Goal: Find specific page/section: Find specific page/section

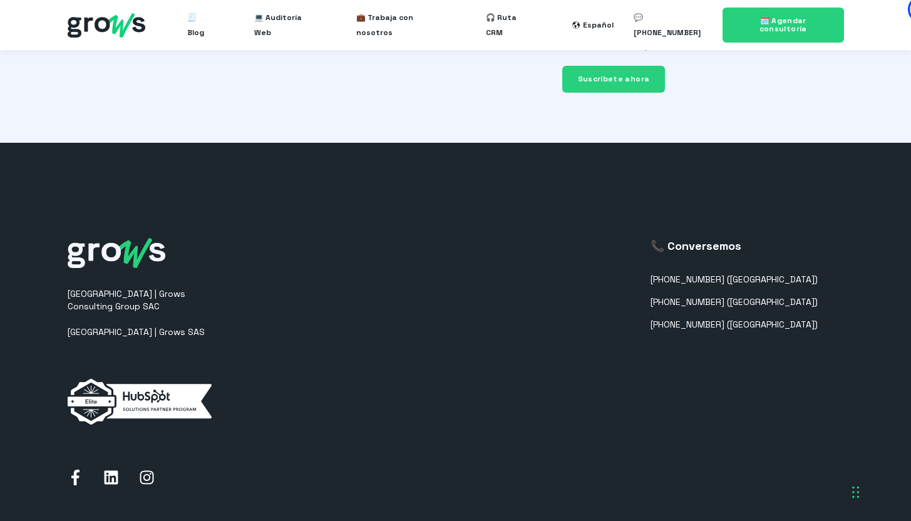
scroll to position [3246, 0]
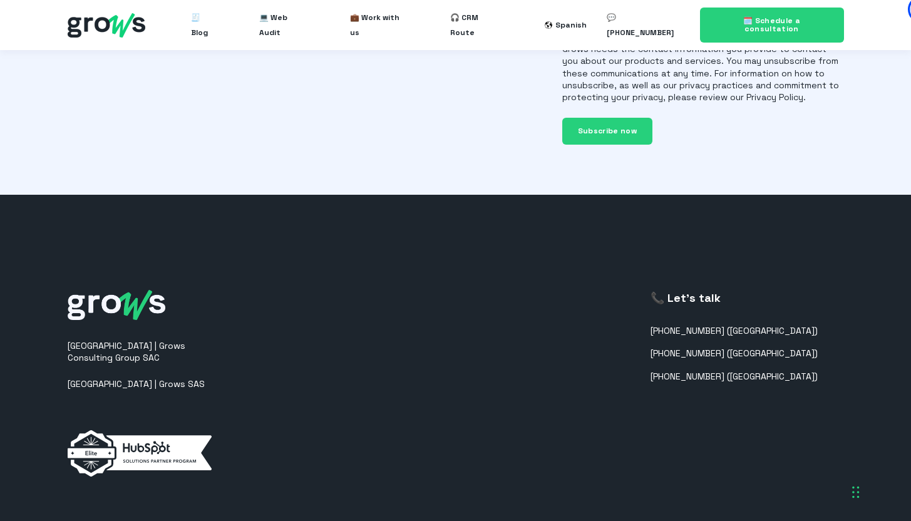
scroll to position [3004, 0]
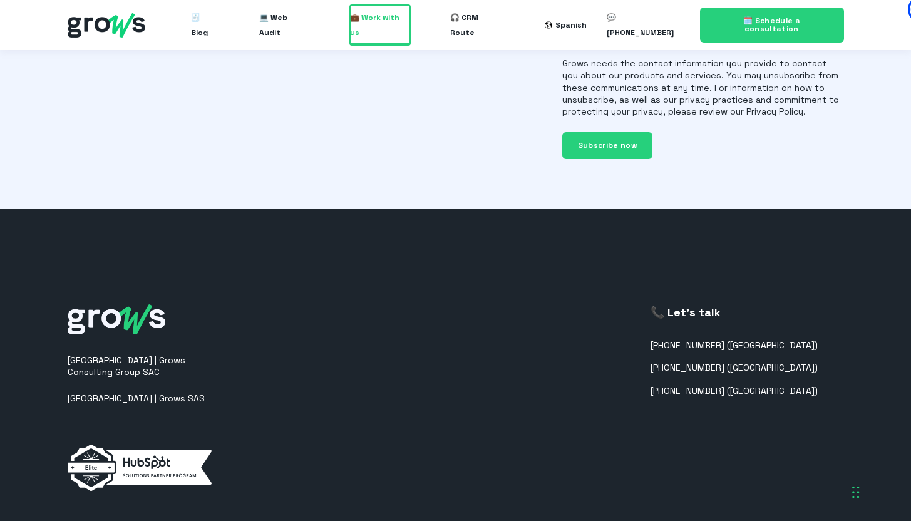
click at [384, 24] on font "💼 Work with us" at bounding box center [374, 25] width 49 height 25
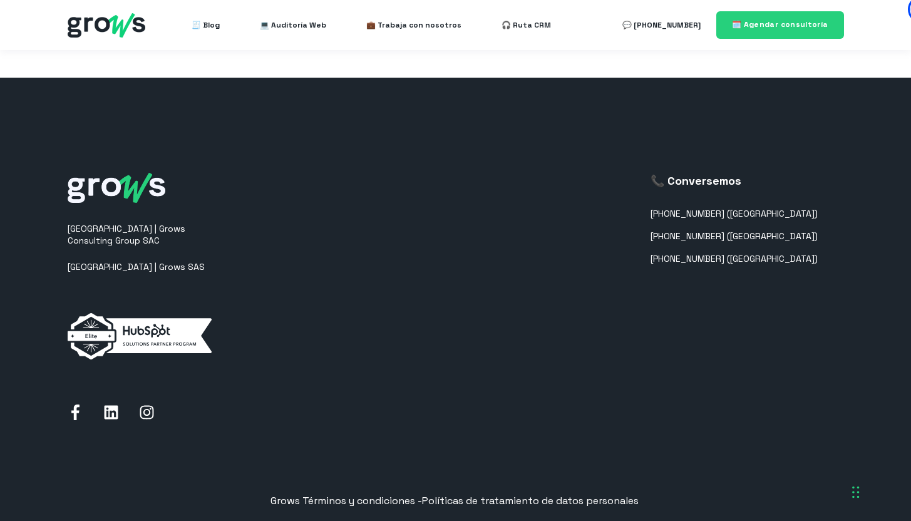
scroll to position [1336, 0]
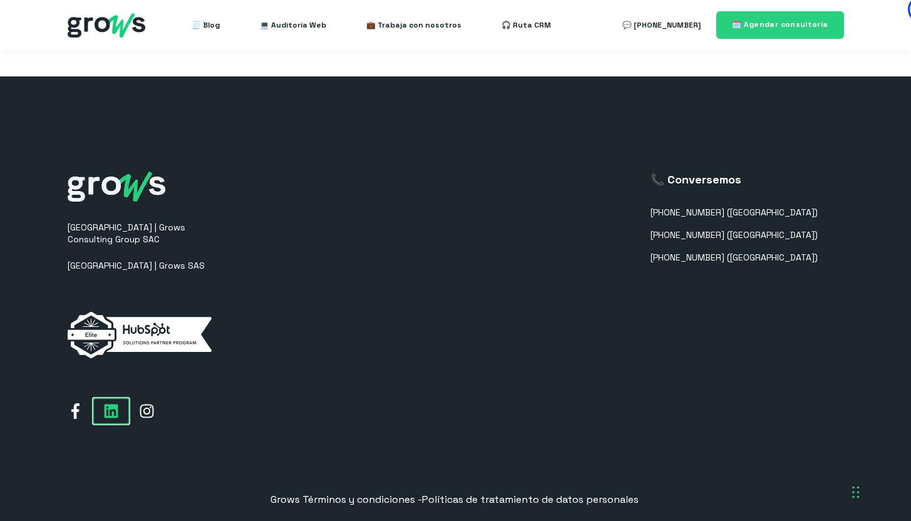
click at [115, 403] on icon at bounding box center [111, 411] width 16 height 16
